Goal: Learn about a topic

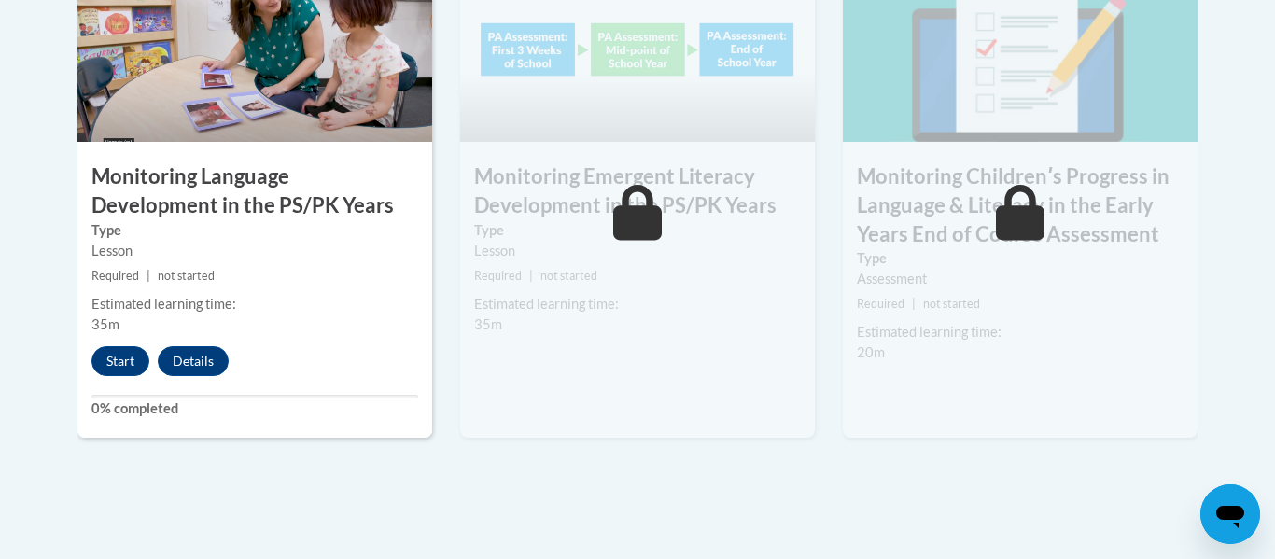
scroll to position [1774, 0]
click at [138, 359] on button "Start" at bounding box center [120, 362] width 58 height 30
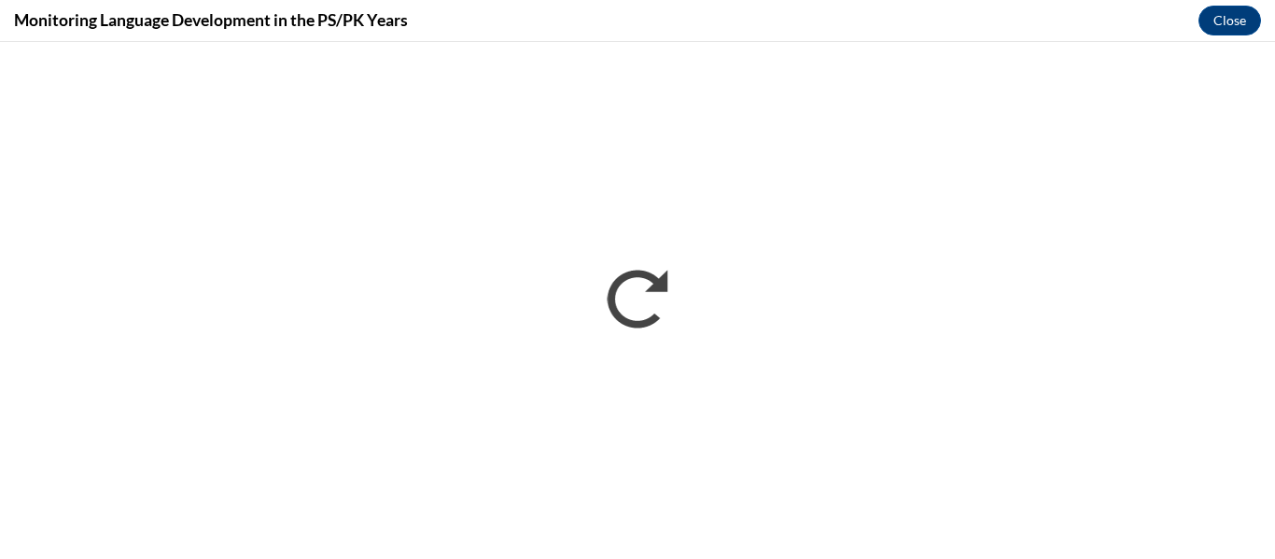
scroll to position [0, 0]
